Goal: Task Accomplishment & Management: Manage account settings

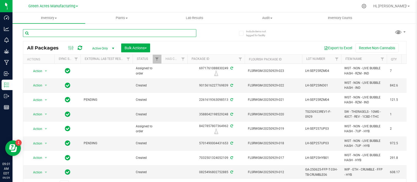
click at [92, 32] on input "text" at bounding box center [109, 33] width 173 height 8
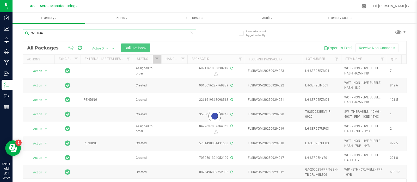
type input "923-034"
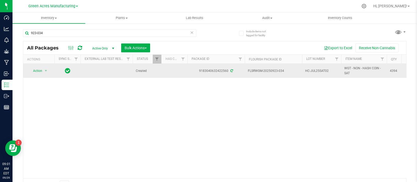
click at [329, 69] on span "HC-JUL25SAT02" at bounding box center [321, 71] width 33 height 5
click at [329, 68] on input "HC-JUL25SAT02" at bounding box center [320, 71] width 37 height 8
drag, startPoint x: 289, startPoint y: 68, endPoint x: 275, endPoint y: 73, distance: 14.6
click at [275, 73] on td "FLSRWGM-20250923-034" at bounding box center [273, 71] width 57 height 14
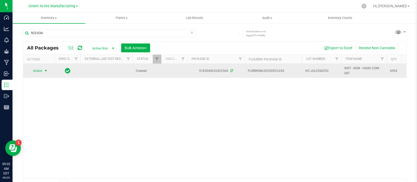
click at [40, 71] on span "Action" at bounding box center [35, 70] width 14 height 7
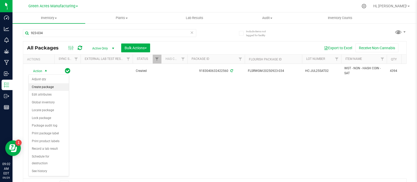
click at [40, 88] on li "Create package" at bounding box center [49, 87] width 40 height 8
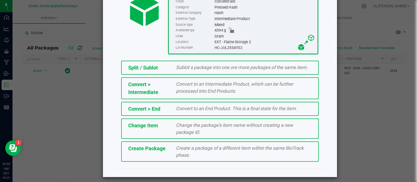
scroll to position [70, 0]
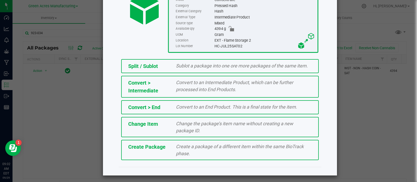
click at [167, 152] on div "Create Package Create a package of a different item within the same BioTrack ph…" at bounding box center [220, 150] width 198 height 20
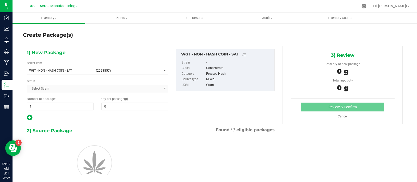
type input "0.0000"
click at [136, 106] on input "0.0000" at bounding box center [135, 106] width 66 height 7
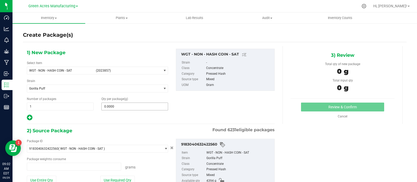
type input "0.0000 g"
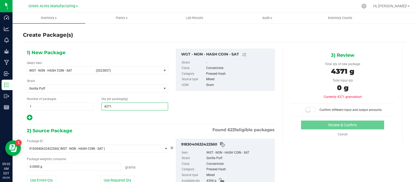
type input "4371.2"
type input "4,371.2000"
click at [51, 181] on button "Use Entire Qty" at bounding box center [41, 180] width 29 height 9
type input "4394.0000 g"
click at [305, 109] on small at bounding box center [307, 109] width 5 height 5
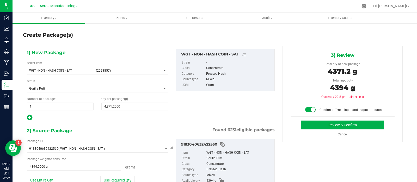
click at [310, 130] on div "Review & Confirm Cancel" at bounding box center [343, 129] width 104 height 16
click at [309, 125] on button "Review & Confirm" at bounding box center [342, 125] width 83 height 9
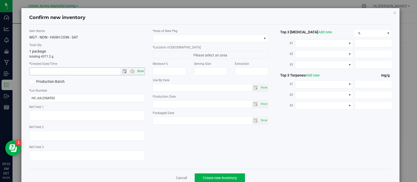
click at [137, 70] on span "Now" at bounding box center [140, 72] width 9 height 8
type input "9/29/2025 9:02 AM"
click at [205, 38] on span at bounding box center [207, 38] width 109 height 7
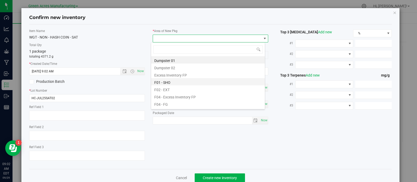
scroll to position [8, 114]
click at [190, 79] on li "F01 - SHO" at bounding box center [208, 81] width 114 height 7
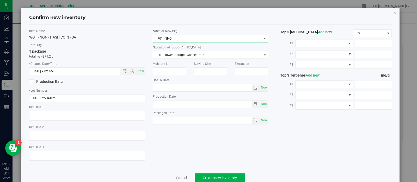
click at [185, 50] on div "* Location of New Pkg ER - Flower Storage - Concentrate ER - Flower Storage - C…" at bounding box center [211, 52] width 116 height 14
click at [176, 38] on span "F01 - SHO" at bounding box center [207, 38] width 109 height 7
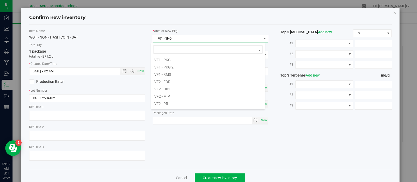
scroll to position [242, 0]
click at [181, 94] on li "VF2 - MIP" at bounding box center [208, 94] width 114 height 7
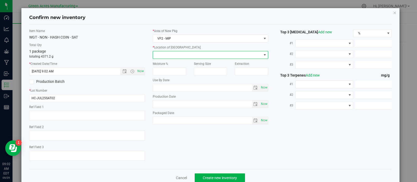
click at [183, 55] on span at bounding box center [207, 54] width 109 height 7
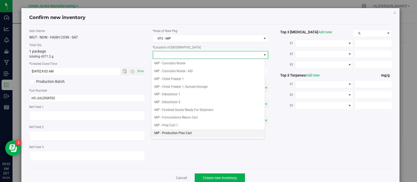
click at [179, 131] on li "MIP - Production Plan Cart" at bounding box center [208, 134] width 114 height 8
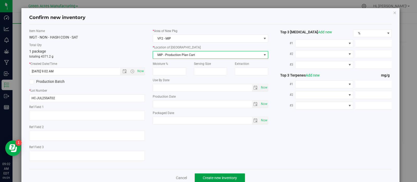
click at [205, 175] on button "Create new inventory" at bounding box center [220, 178] width 50 height 9
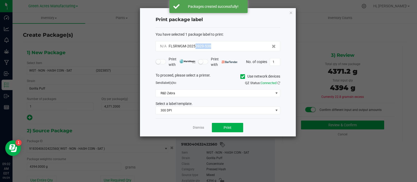
drag, startPoint x: 216, startPoint y: 47, endPoint x: 194, endPoint y: 50, distance: 21.8
click at [194, 50] on div "N/A FLSRWGM-20250929-538" at bounding box center [218, 46] width 125 height 10
copy span "0929-538"
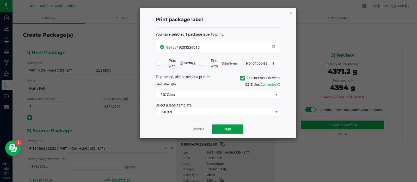
click at [219, 127] on button "Print" at bounding box center [227, 129] width 31 height 9
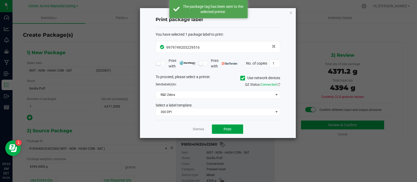
click at [219, 127] on button "Print" at bounding box center [227, 129] width 31 height 9
click at [202, 128] on link "Dismiss" at bounding box center [198, 129] width 11 height 4
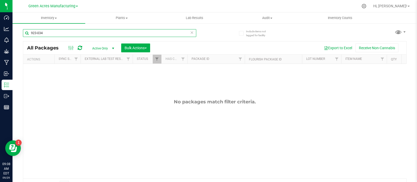
click at [87, 32] on input "923-034" at bounding box center [109, 33] width 173 height 8
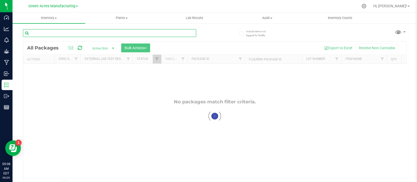
click at [87, 32] on input "text" at bounding box center [109, 33] width 173 height 8
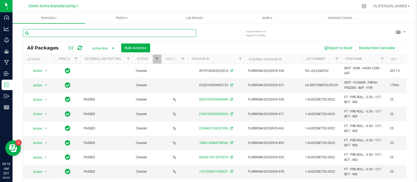
click at [71, 34] on input "text" at bounding box center [109, 33] width 173 height 8
paste input "922-029"
type input "922-029"
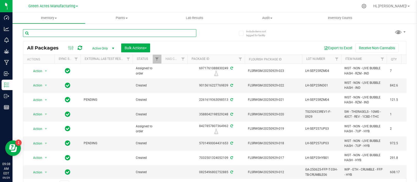
click at [112, 30] on input "text" at bounding box center [109, 33] width 173 height 8
type input "922-029"
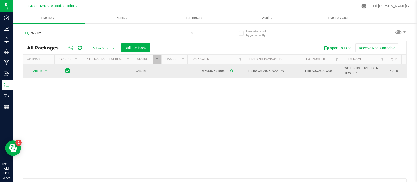
drag, startPoint x: 285, startPoint y: 70, endPoint x: 271, endPoint y: 72, distance: 14.5
click at [271, 72] on span "FLSRWGM-20250922-029" at bounding box center [273, 71] width 51 height 5
copy span "0922-029"
click at [326, 67] on td "LHR-AUG25JCW05" at bounding box center [321, 71] width 39 height 14
click at [326, 67] on input "LHR-AUG25JCW05" at bounding box center [320, 71] width 37 height 8
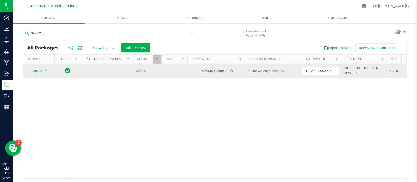
click at [326, 67] on input "LHR-AUG25JCW05" at bounding box center [320, 71] width 37 height 8
click at [345, 70] on span "WGT - NON - LIVE ROSIN - JCW - HYB" at bounding box center [363, 71] width 39 height 10
copy tr "WGT - NON - LIVE ROSIN - JCW - HYB"
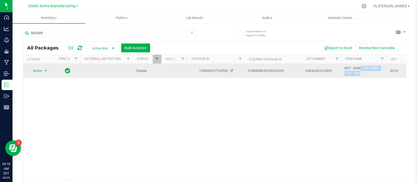
click at [46, 69] on span "select" at bounding box center [46, 71] width 4 height 4
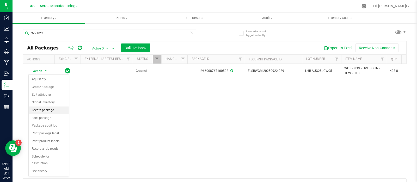
click at [52, 111] on li "Locate package" at bounding box center [49, 111] width 40 height 8
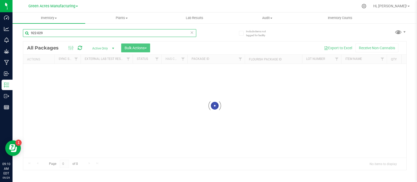
drag, startPoint x: 100, startPoint y: 33, endPoint x: 17, endPoint y: 32, distance: 83.2
click at [17, 32] on div "Include items not tagged for facility 922-029 Loading... All Packages Active On…" at bounding box center [215, 102] width 404 height 159
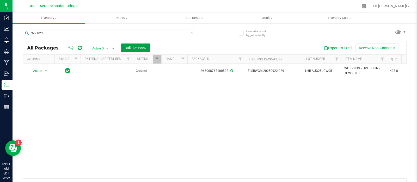
click at [130, 44] on button "Bulk Actions" at bounding box center [135, 48] width 29 height 9
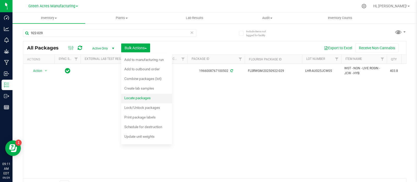
click at [138, 98] on span "Locate packages" at bounding box center [137, 98] width 26 height 4
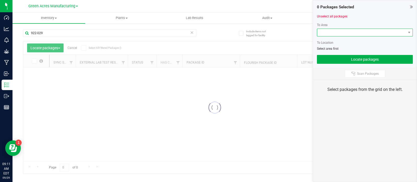
click at [348, 32] on span at bounding box center [361, 32] width 89 height 7
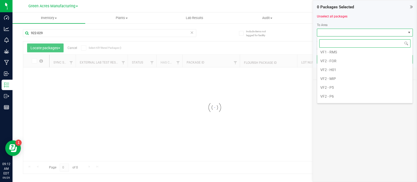
scroll to position [313, 0]
click at [335, 74] on li "VF2 - MIP" at bounding box center [364, 78] width 95 height 9
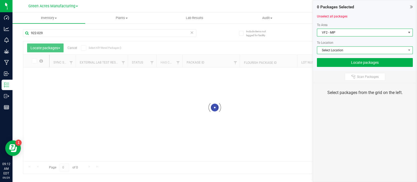
click at [340, 49] on span "Select Location" at bounding box center [361, 50] width 89 height 7
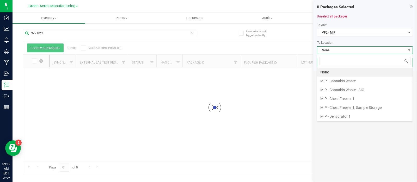
scroll to position [8, 96]
click at [344, 77] on li "MIP - Cannabis Waste" at bounding box center [364, 81] width 95 height 9
click at [335, 72] on div "Scan Packages" at bounding box center [365, 77] width 104 height 12
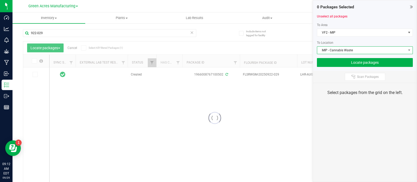
click at [341, 51] on span "MIP - Cannabis Waste" at bounding box center [361, 50] width 89 height 7
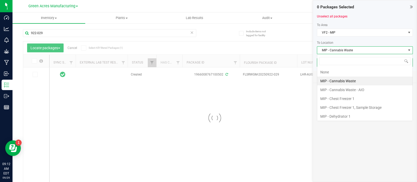
scroll to position [8, 96]
click at [347, 96] on li "MIP - Chest Freezer 1" at bounding box center [364, 98] width 95 height 9
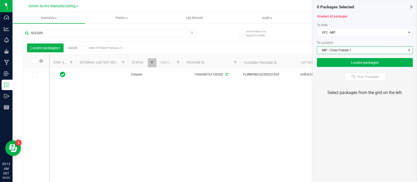
click at [35, 75] on icon at bounding box center [34, 75] width 3 height 0
click at [0, 0] on input "checkbox" at bounding box center [0, 0] width 0 height 0
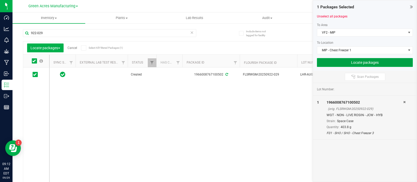
click at [327, 62] on button "Locate packages" at bounding box center [365, 62] width 96 height 9
